Goal: Book appointment/travel/reservation

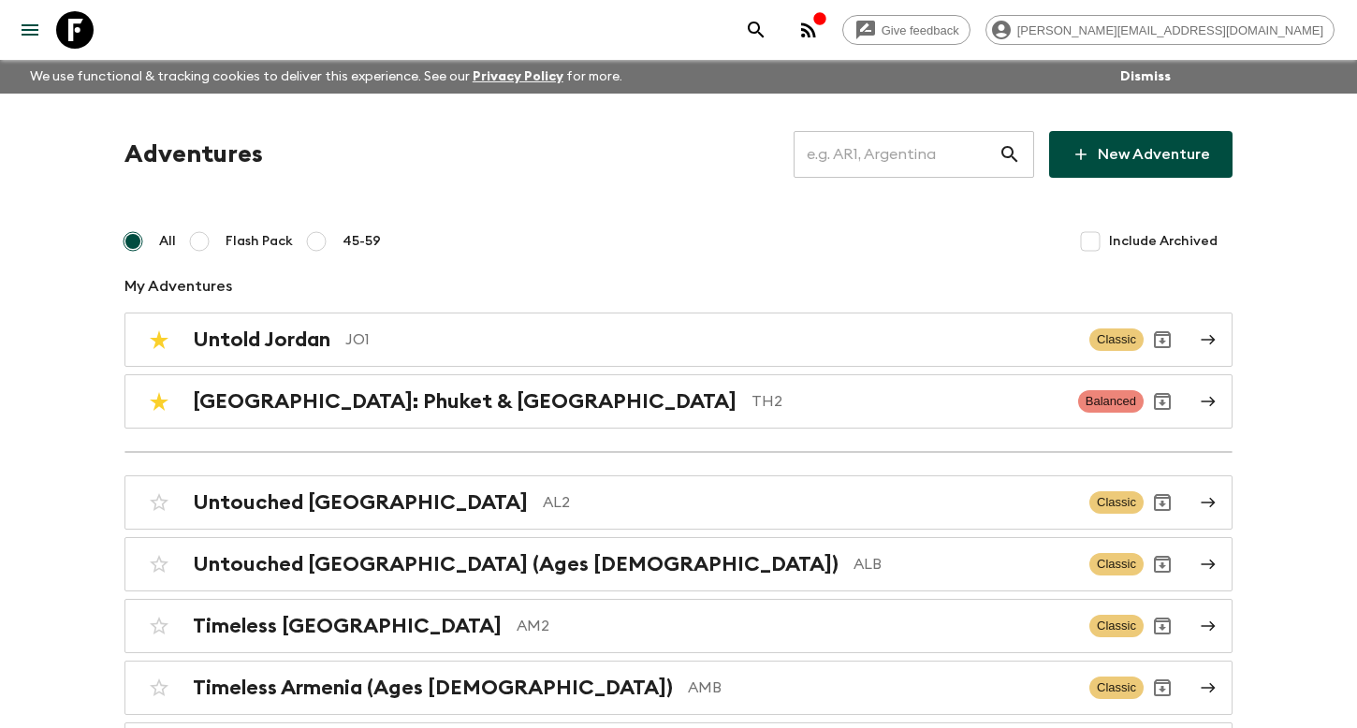
scroll to position [6873, 0]
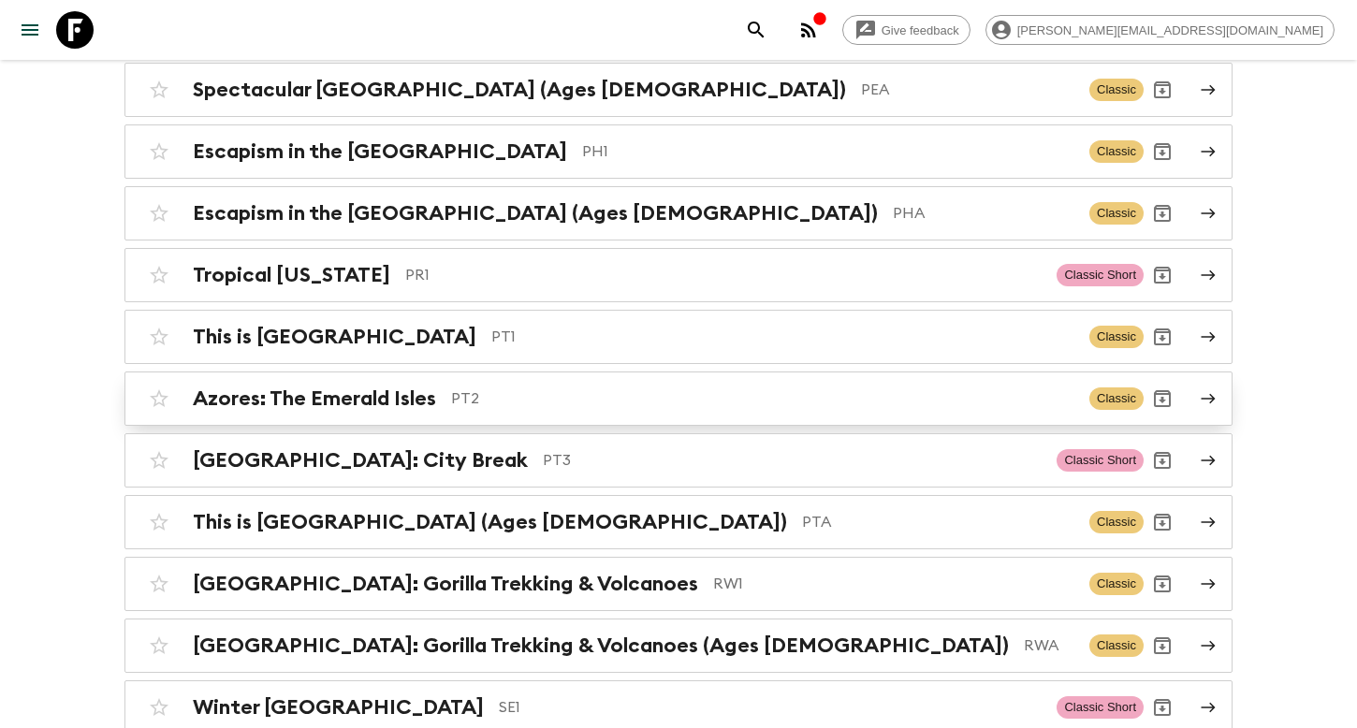
click at [612, 388] on p "PT2" at bounding box center [763, 399] width 624 height 22
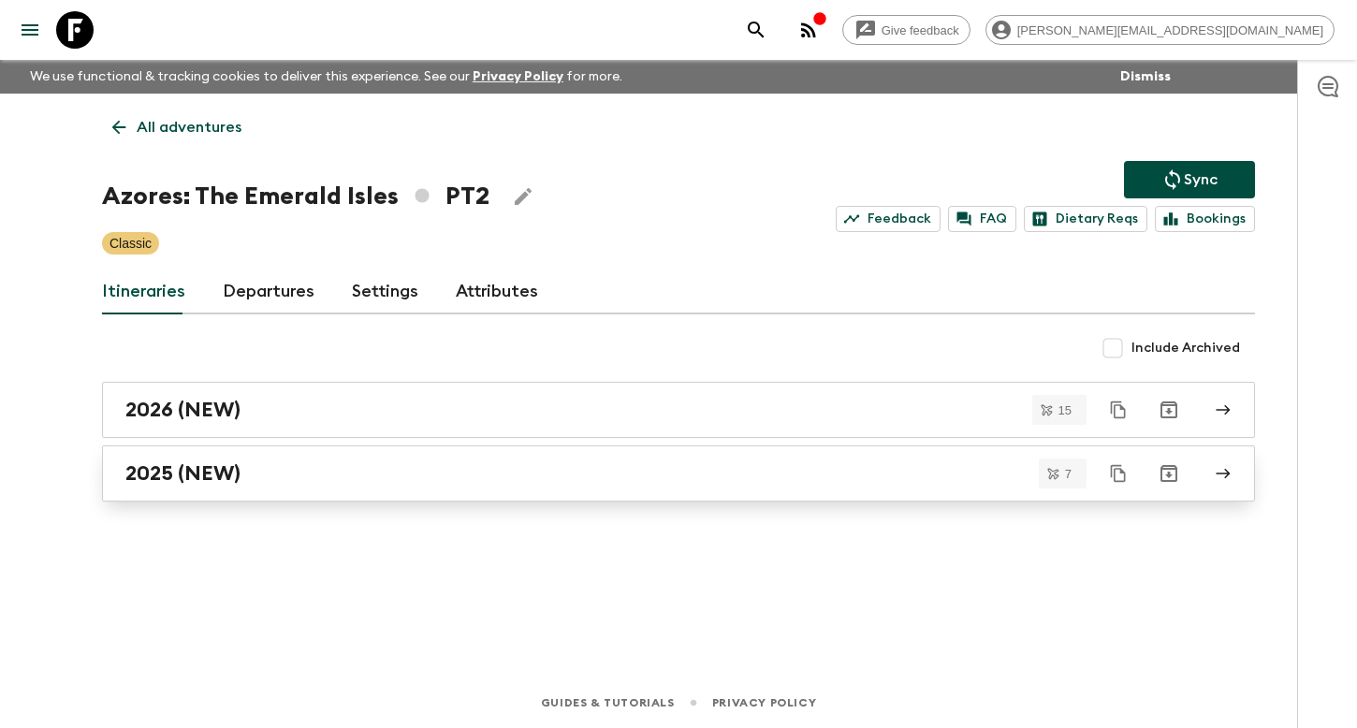
click at [308, 464] on div "2025 (NEW)" at bounding box center [660, 474] width 1071 height 24
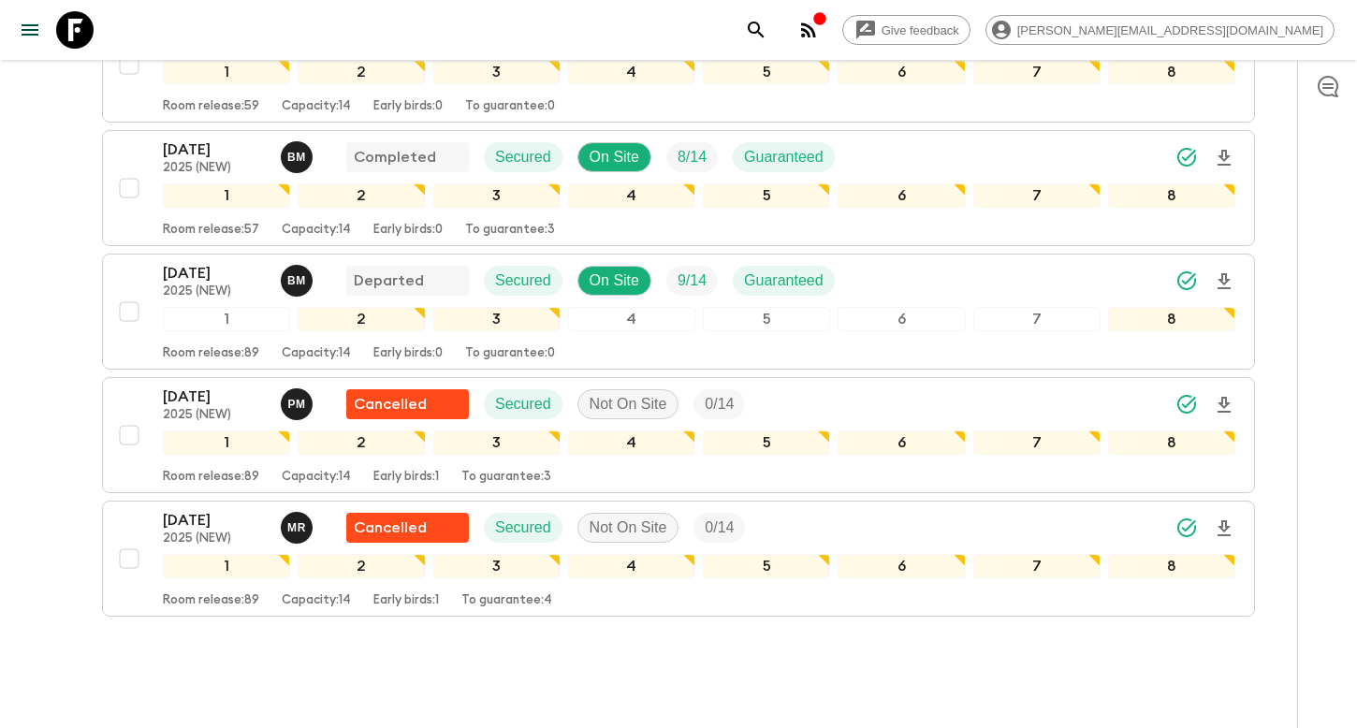
scroll to position [637, 0]
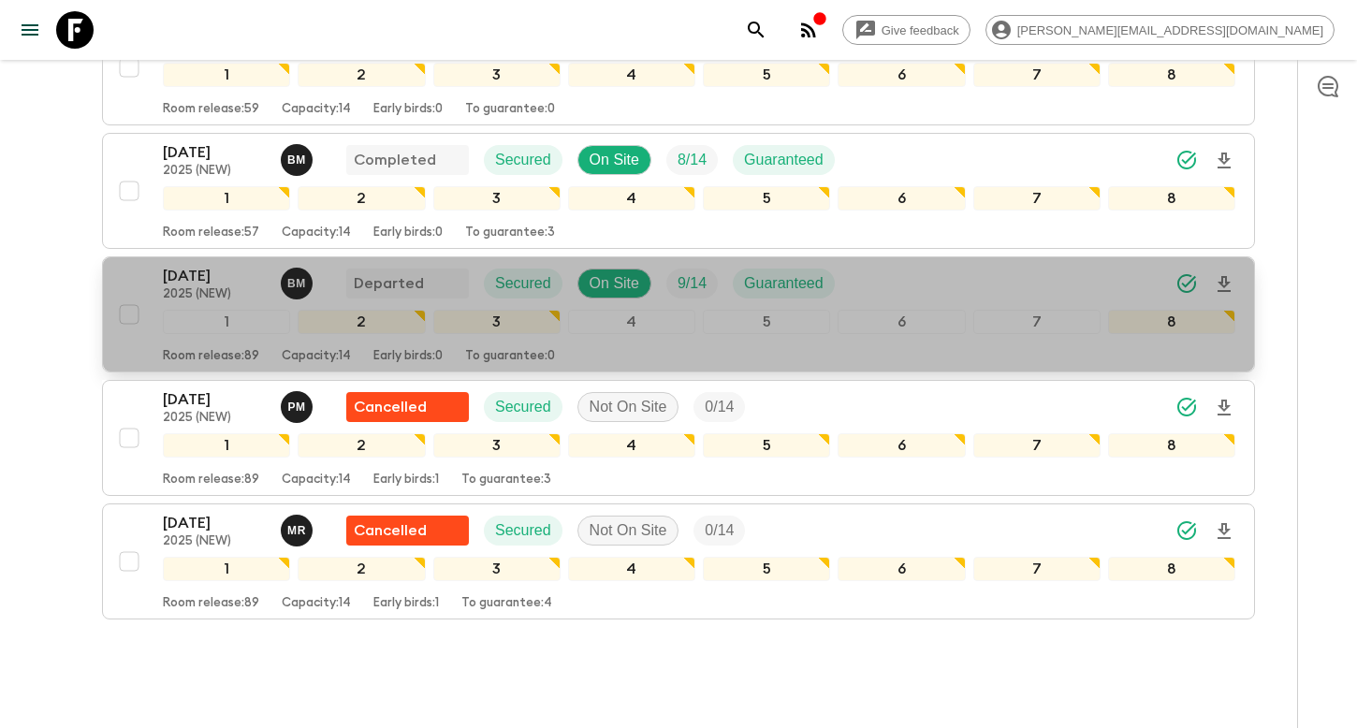
click at [224, 282] on p "[DATE]" at bounding box center [214, 276] width 103 height 22
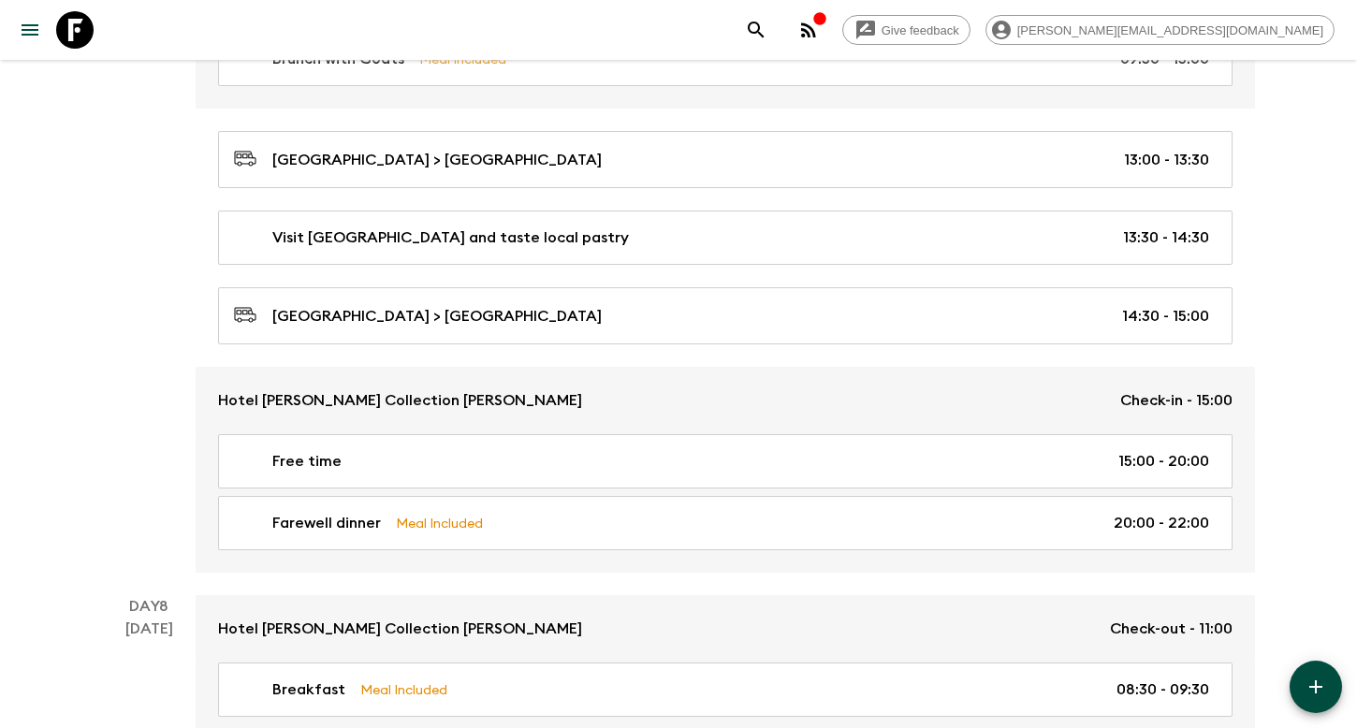
scroll to position [3929, 0]
